Goal: Task Accomplishment & Management: Use online tool/utility

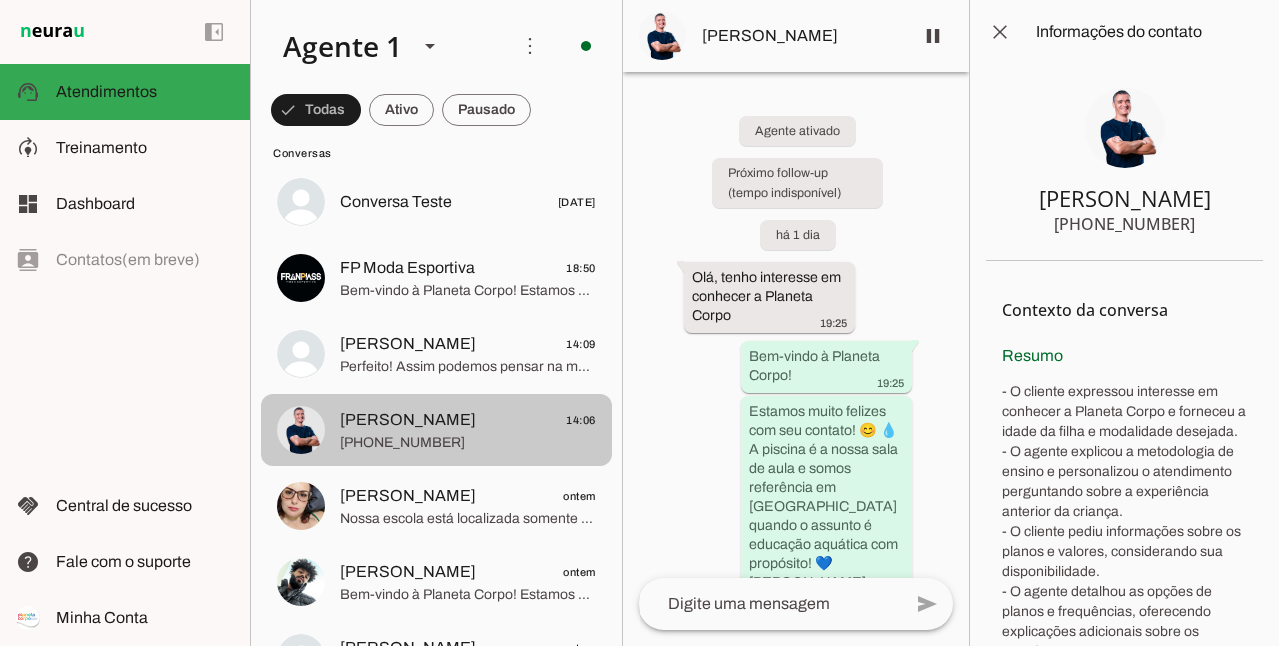
scroll to position [66, 0]
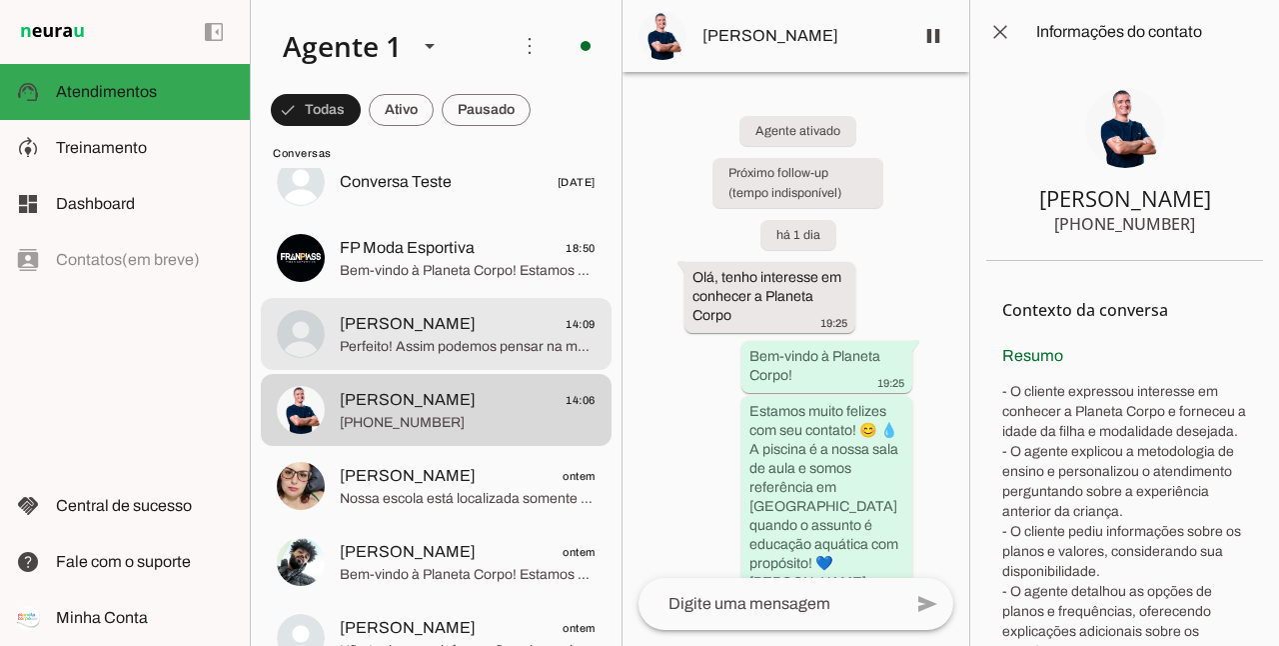
click at [452, 334] on span "[PERSON_NAME] 14:09" at bounding box center [468, 324] width 256 height 25
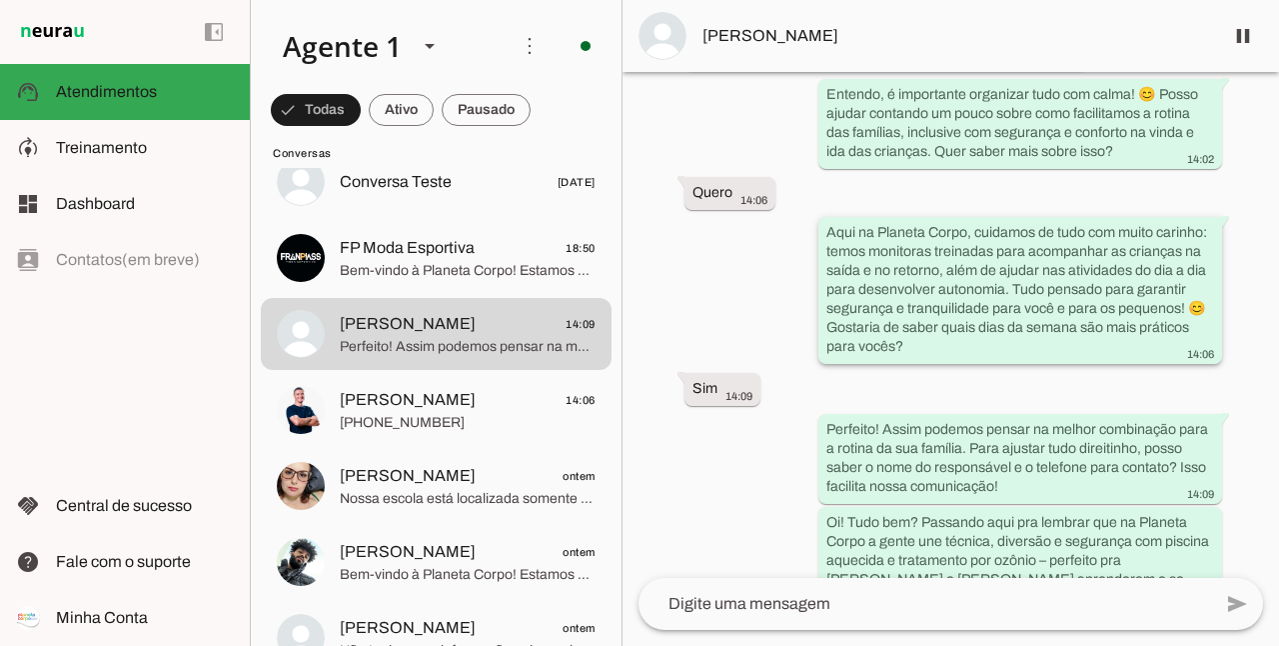
scroll to position [3618, 0]
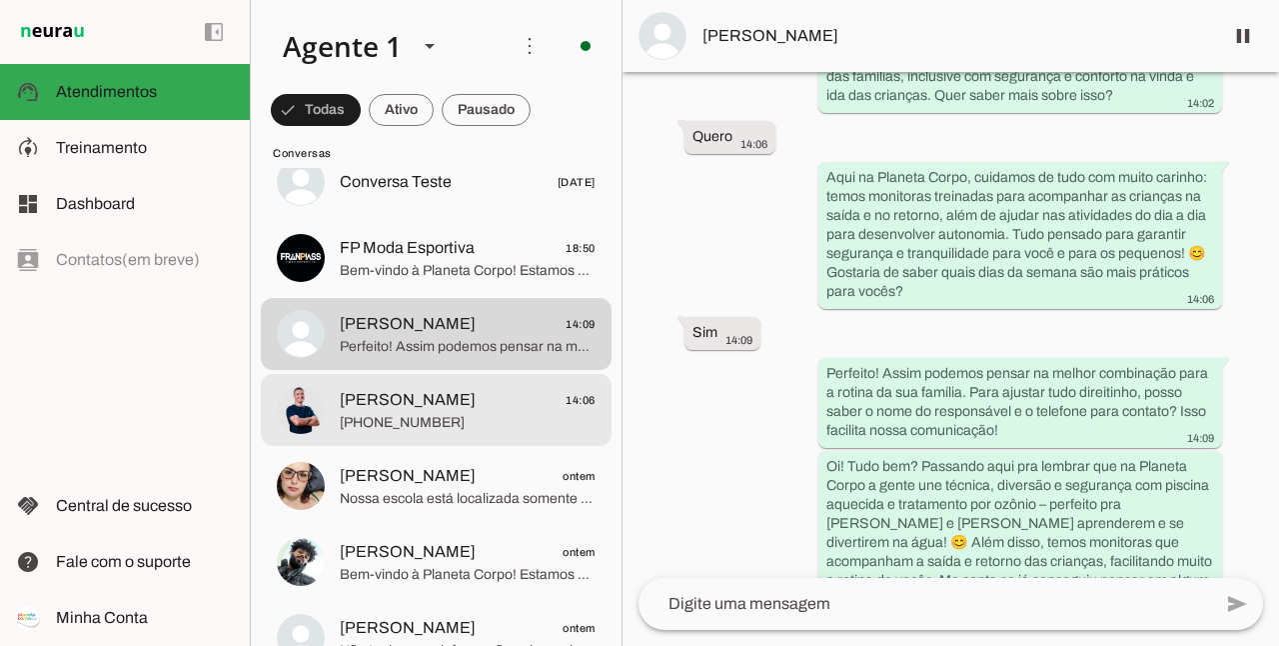
click at [450, 408] on span "[PERSON_NAME] 14:06" at bounding box center [468, 400] width 256 height 25
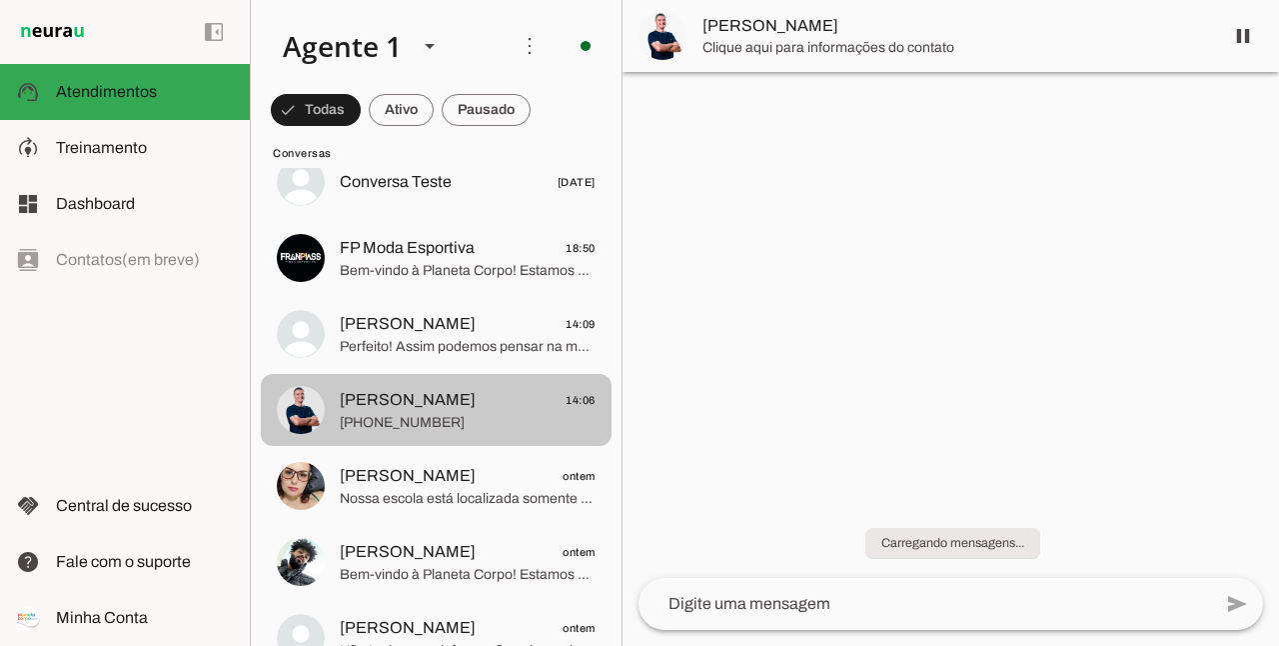
scroll to position [2850, 0]
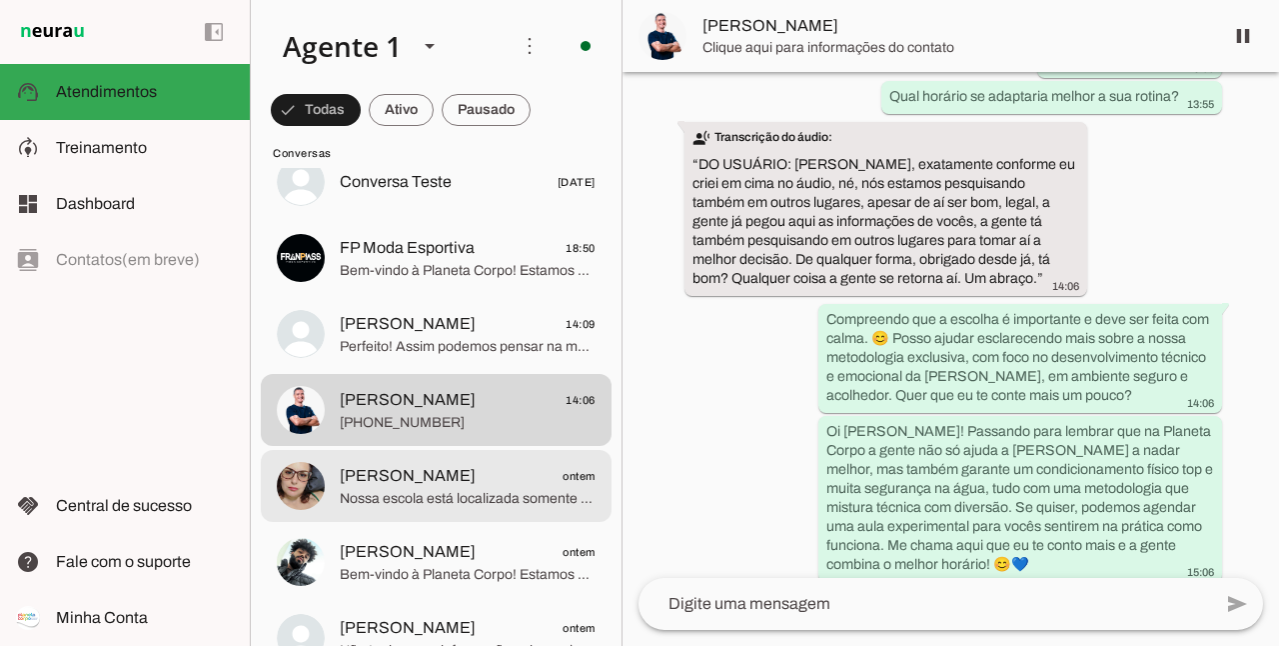
click at [445, 482] on span "[PERSON_NAME] ontem" at bounding box center [468, 476] width 256 height 25
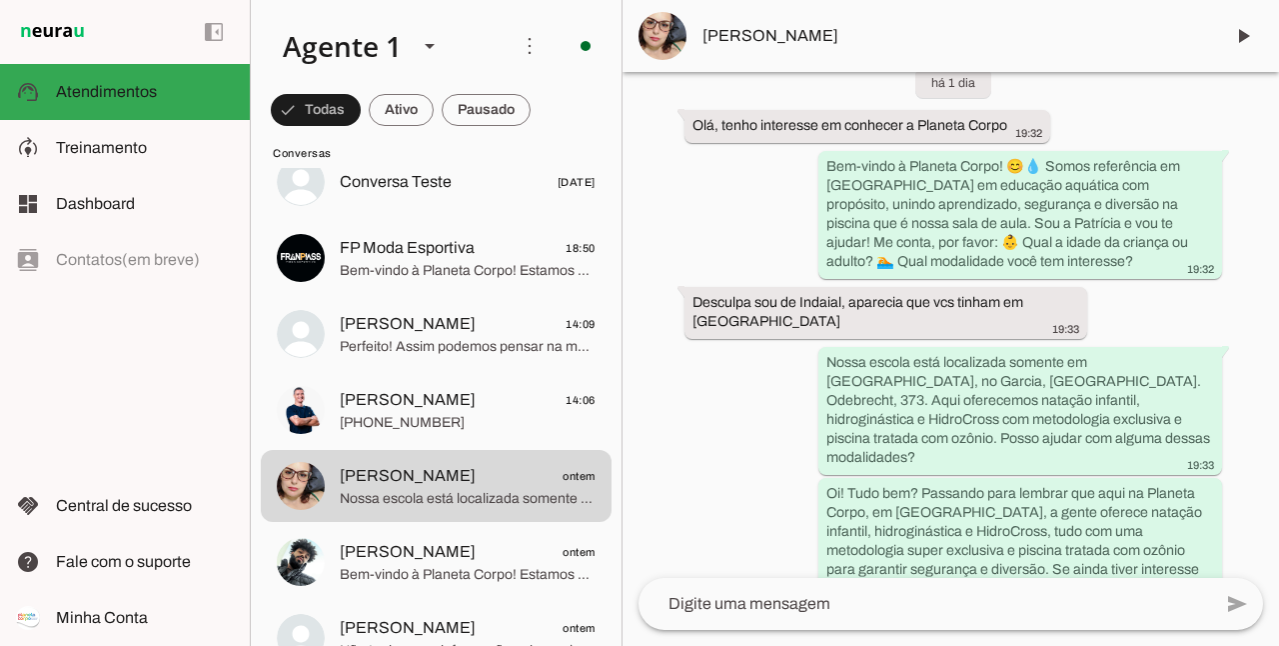
scroll to position [240, 0]
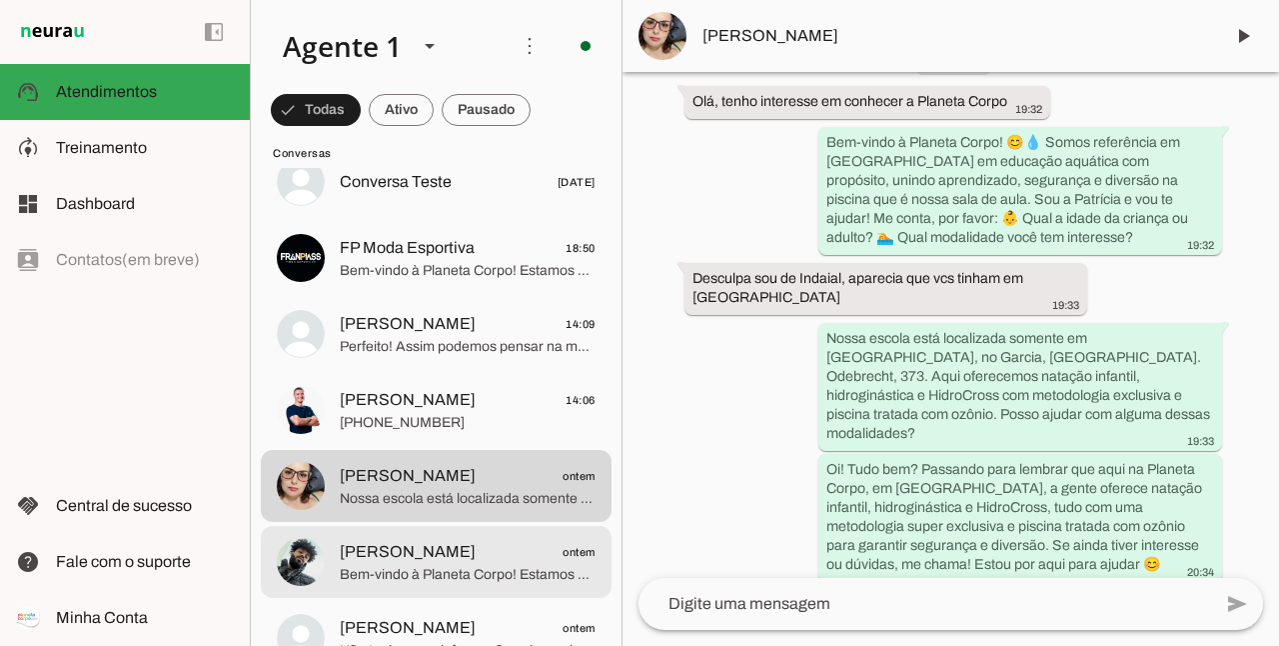
click at [463, 550] on span "[PERSON_NAME] ontem" at bounding box center [468, 552] width 256 height 25
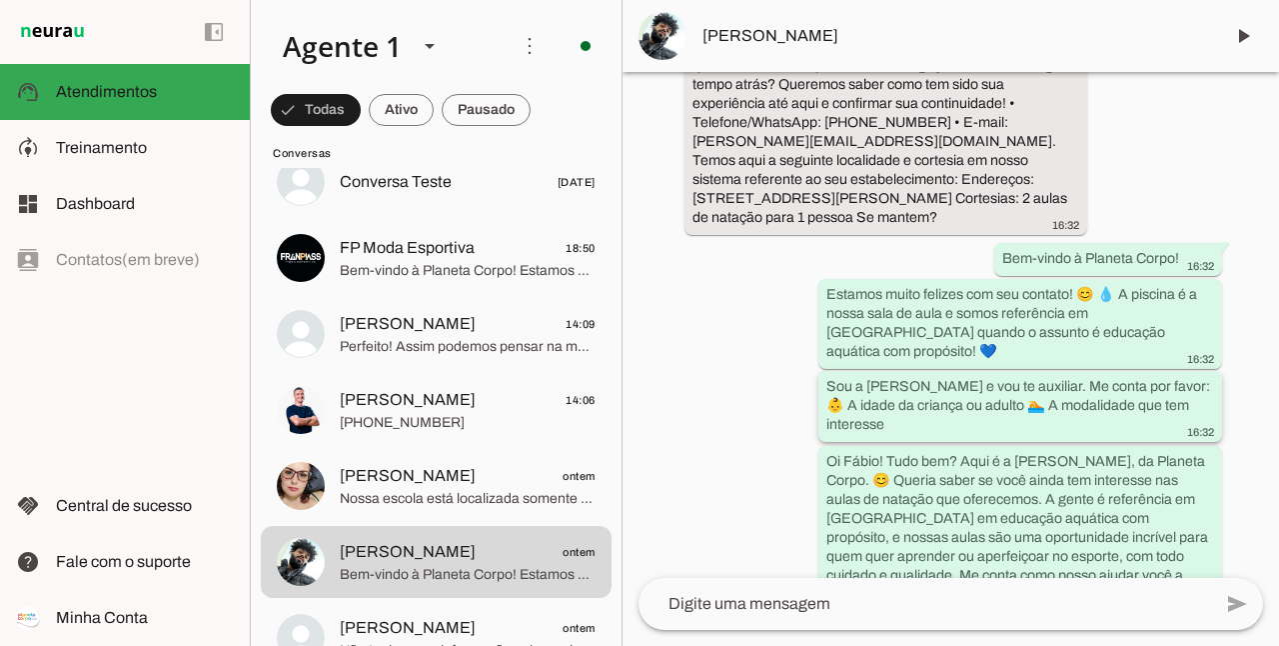
scroll to position [344, 0]
